Goal: Find specific page/section: Find specific page/section

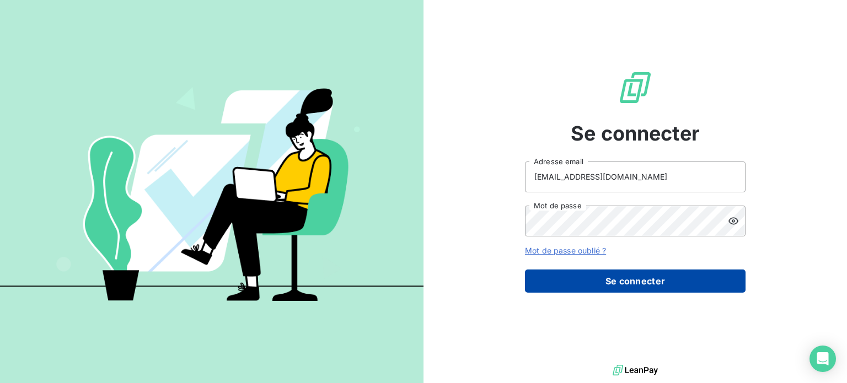
click at [633, 281] on button "Se connecter" at bounding box center [635, 281] width 221 height 23
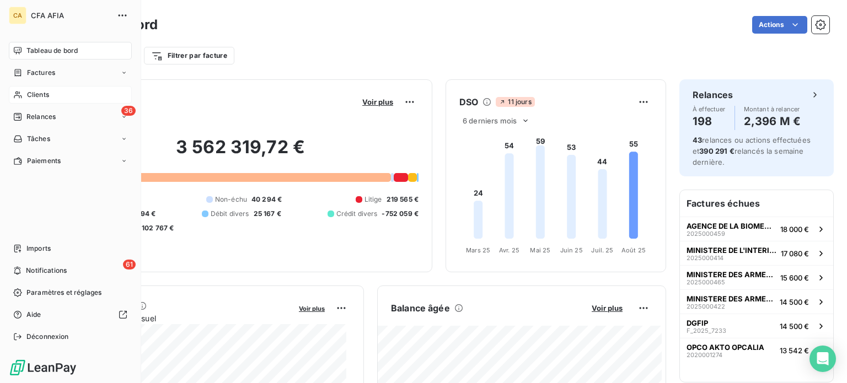
click at [35, 93] on span "Clients" at bounding box center [38, 95] width 22 height 10
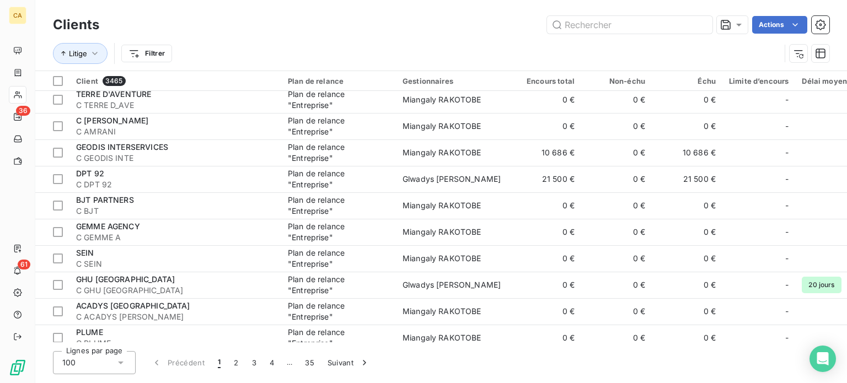
scroll to position [386, 0]
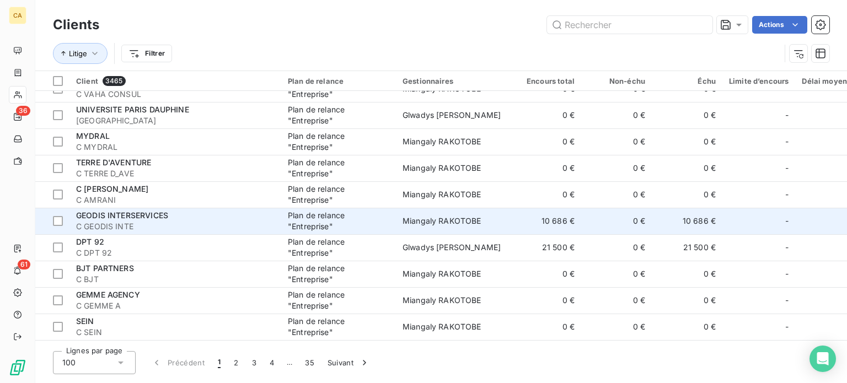
click at [307, 217] on div "Plan de relance "Entreprise"" at bounding box center [338, 221] width 101 height 22
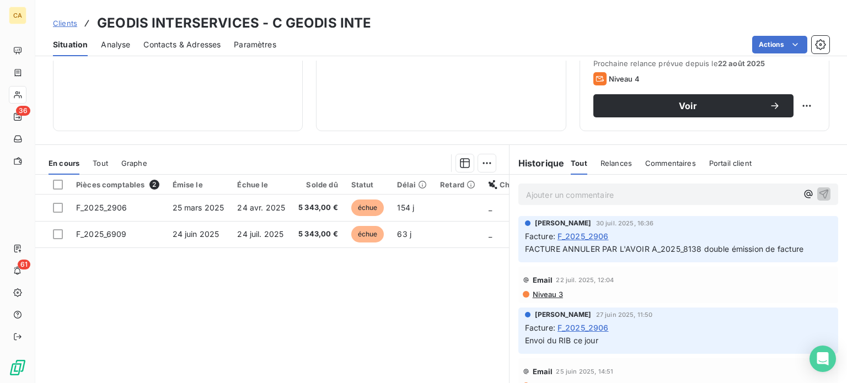
scroll to position [143, 0]
